Goal: Task Accomplishment & Management: Use online tool/utility

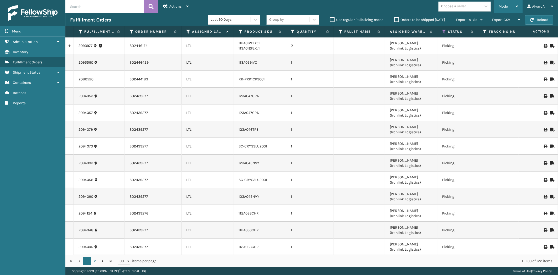
click at [514, 8] on div "Mode" at bounding box center [508, 6] width 19 height 13
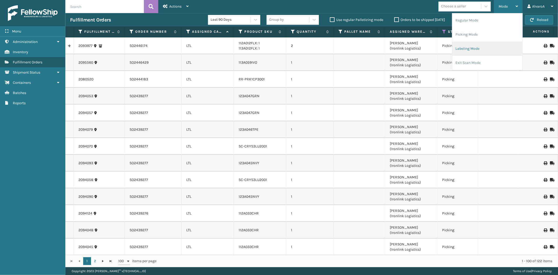
click at [483, 54] on li "Labeling Mode" at bounding box center [487, 49] width 70 height 14
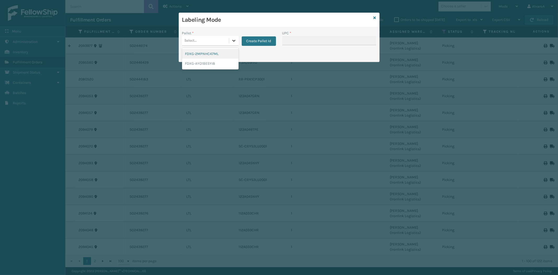
click at [231, 43] on div at bounding box center [233, 40] width 9 height 9
click at [256, 40] on button "Create Pallet Id" at bounding box center [259, 40] width 34 height 9
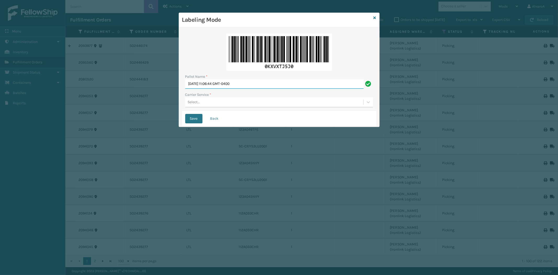
drag, startPoint x: 256, startPoint y: 82, endPoint x: 0, endPoint y: 118, distance: 258.3
click at [0, 118] on div "Labeling Mode Pallet Name * [DATE] 11:06:44 GMT-0400 Carrier Service * Select..…" at bounding box center [279, 137] width 558 height 275
type input "LPN 514117"
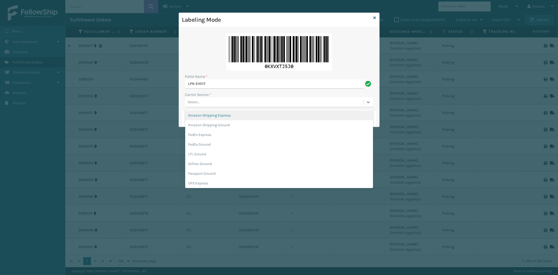
click at [191, 103] on div "Select..." at bounding box center [194, 101] width 12 height 5
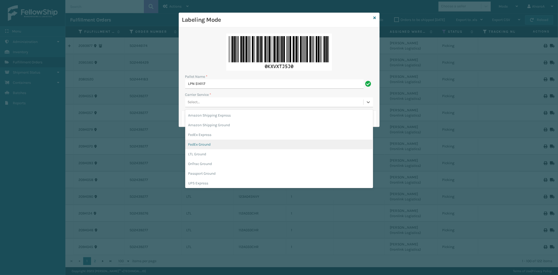
click at [210, 146] on div "FedEx Ground" at bounding box center [279, 144] width 188 height 10
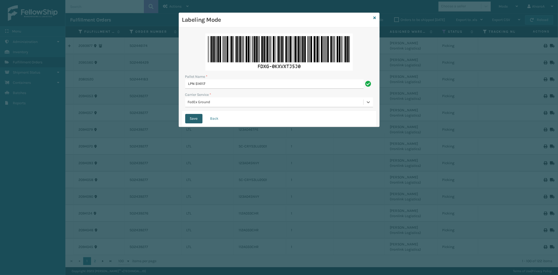
click at [196, 119] on button "Save" at bounding box center [193, 118] width 17 height 9
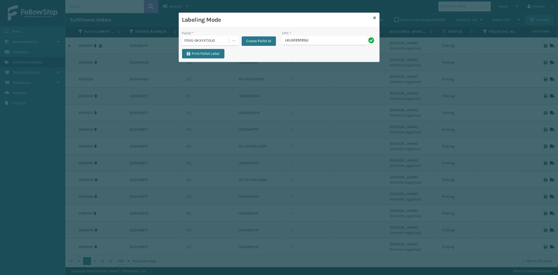
type input "LKLGF2SP2GU3051"
click at [376, 17] on div "Labeling Mode" at bounding box center [279, 20] width 200 height 14
click at [375, 18] on icon at bounding box center [375, 18] width 3 height 4
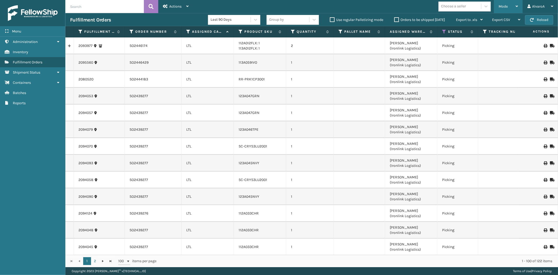
click at [506, 11] on div "Mode" at bounding box center [508, 6] width 19 height 13
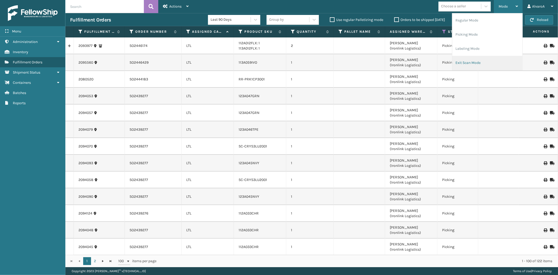
click at [468, 60] on li "Exit Scan Mode" at bounding box center [487, 63] width 70 height 14
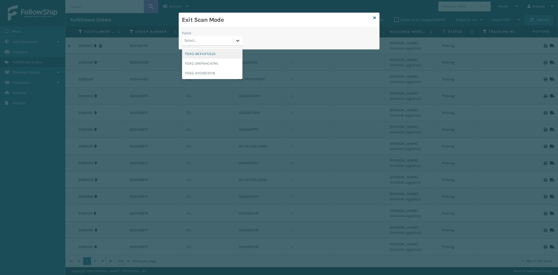
click at [241, 41] on div at bounding box center [237, 40] width 9 height 9
click at [205, 55] on div "FDXG-0KXVXTJ5J0" at bounding box center [212, 54] width 60 height 10
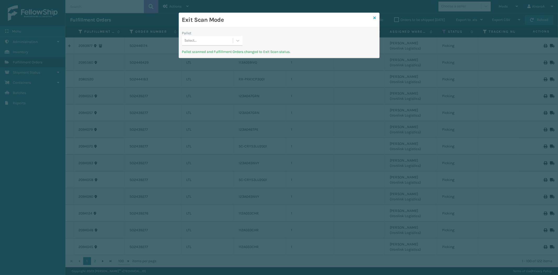
click at [374, 19] on icon at bounding box center [375, 18] width 3 height 4
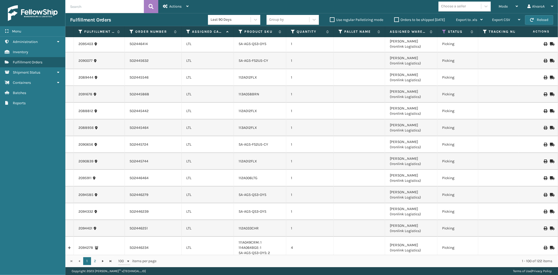
scroll to position [1466, 0]
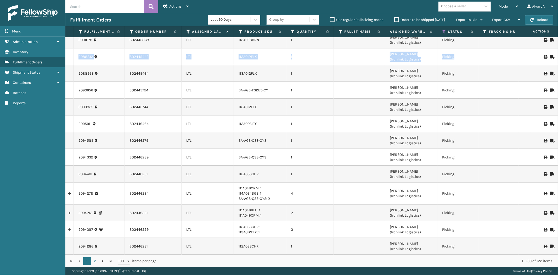
drag, startPoint x: 77, startPoint y: 53, endPoint x: 522, endPoint y: 51, distance: 444.8
click at [522, 51] on tr "2088812 SO2445442 LTL 112A012FLX 1 [PERSON_NAME] (Ironlink Logistics) Picking […" at bounding box center [448, 56] width 766 height 17
click at [212, 70] on td "LTL" at bounding box center [208, 73] width 52 height 17
